Goal: Task Accomplishment & Management: Use online tool/utility

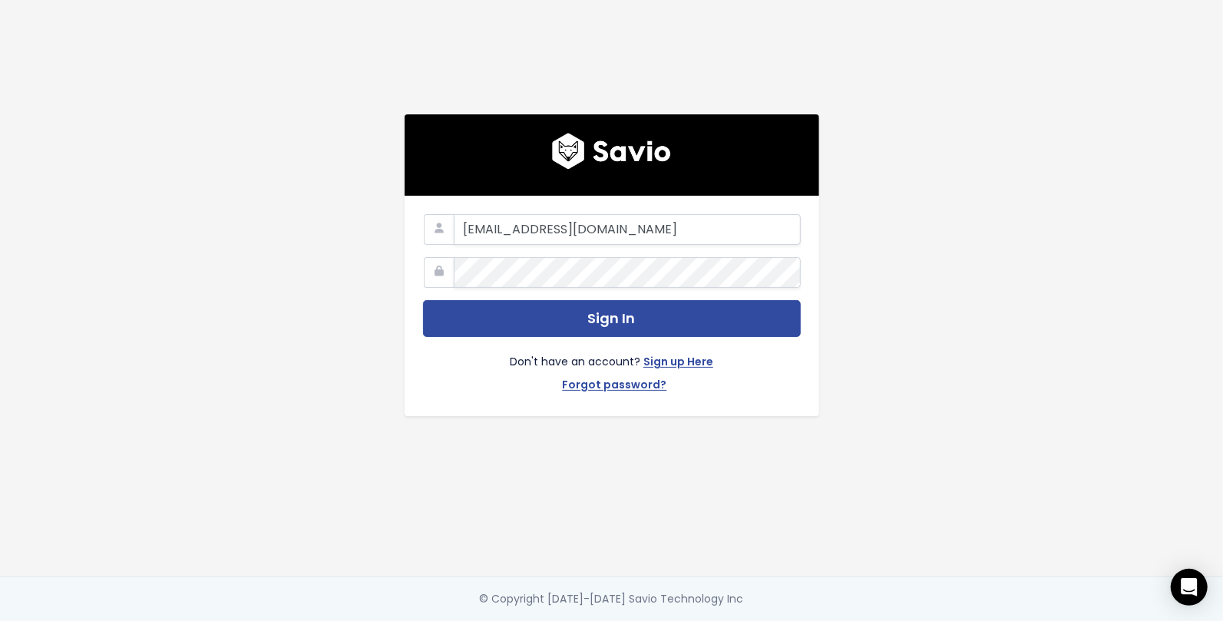
type input "[EMAIL_ADDRESS][DOMAIN_NAME]"
click at [423, 300] on button "Sign In" at bounding box center [612, 319] width 378 height 38
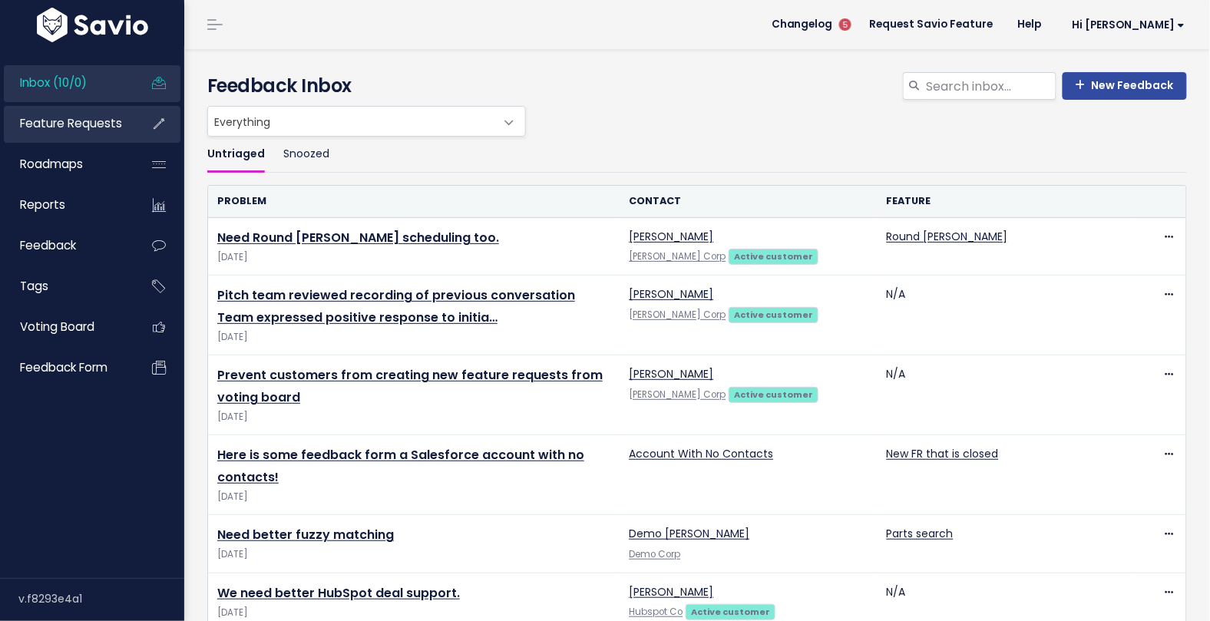
click at [99, 116] on span "Feature Requests" at bounding box center [71, 123] width 102 height 16
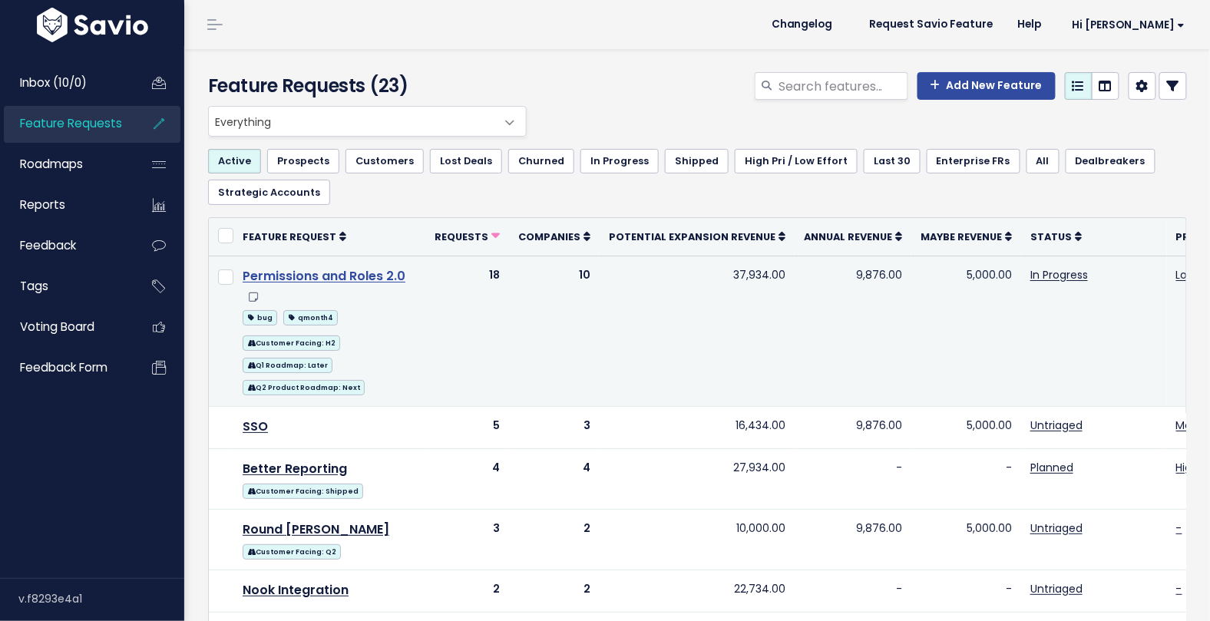
click at [303, 277] on link "Permissions and Roles 2.0" at bounding box center [324, 276] width 163 height 18
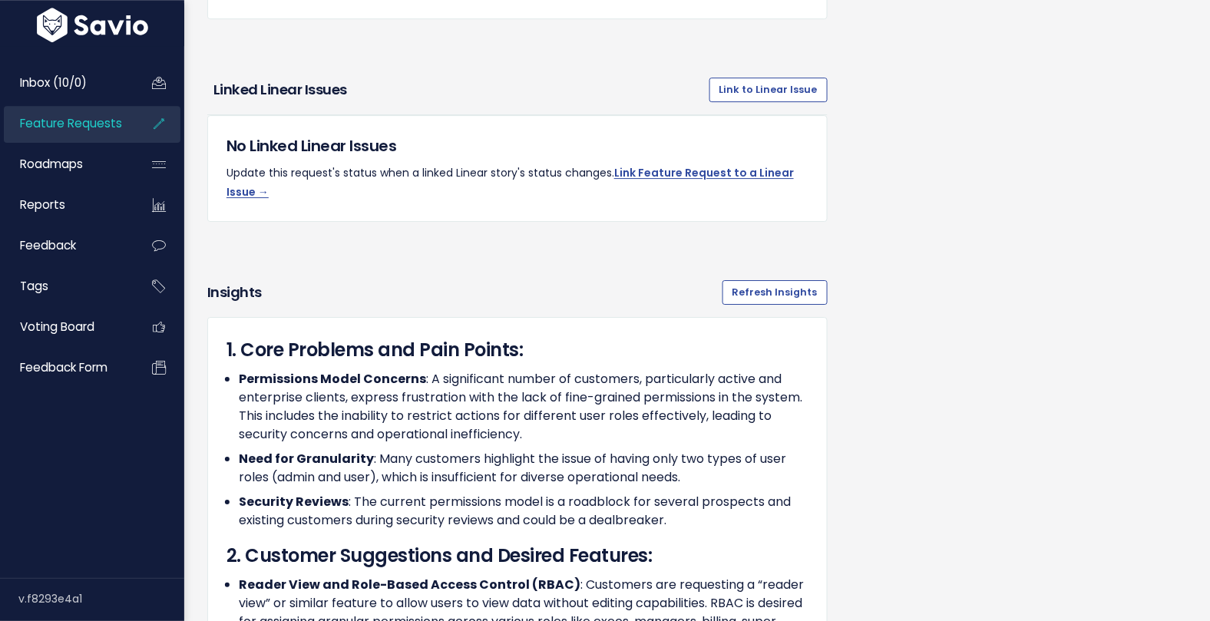
scroll to position [1478, 0]
click at [780, 98] on link "Link to Linear Issue" at bounding box center [768, 90] width 118 height 25
